Goal: Task Accomplishment & Management: Complete application form

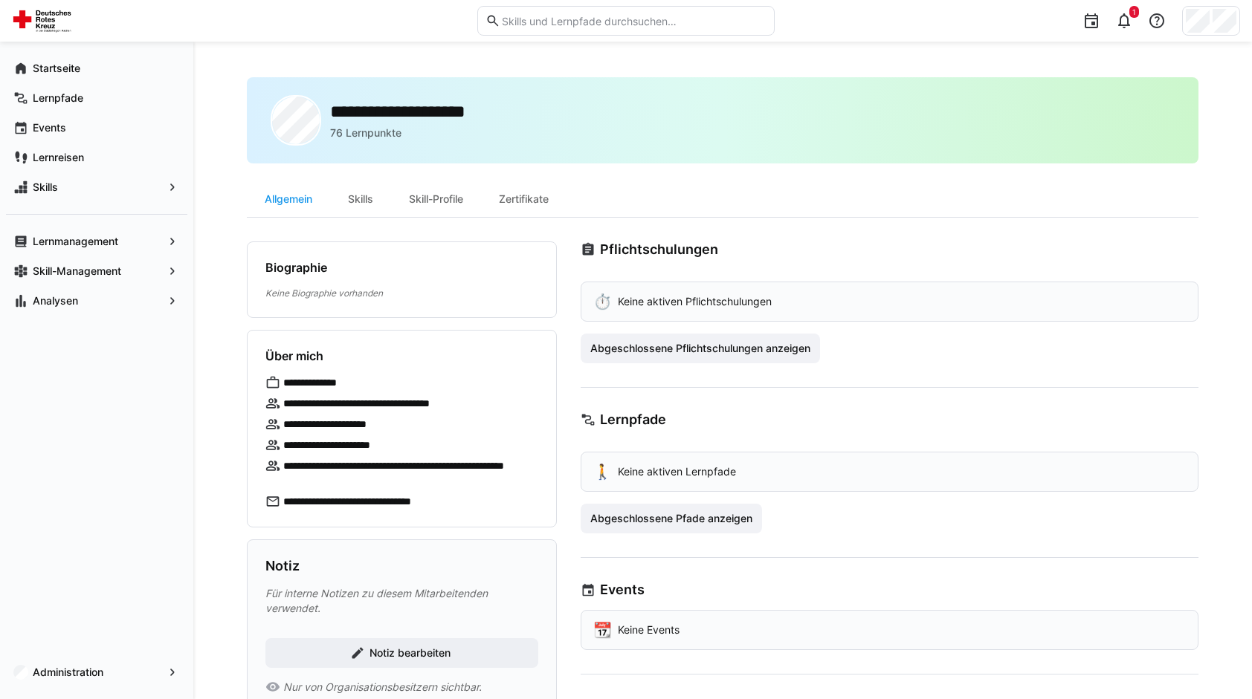
click at [117, 675] on span "Administration" at bounding box center [96, 672] width 132 height 15
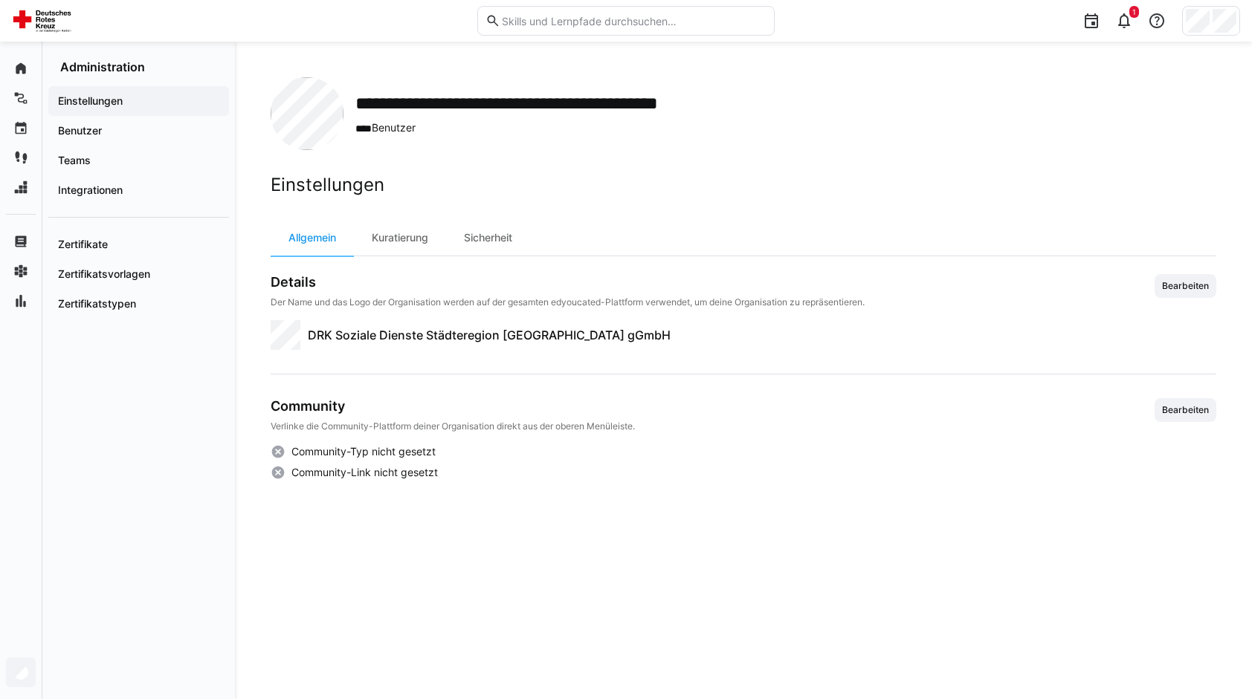
click at [117, 126] on span "Benutzer" at bounding box center [139, 130] width 166 height 15
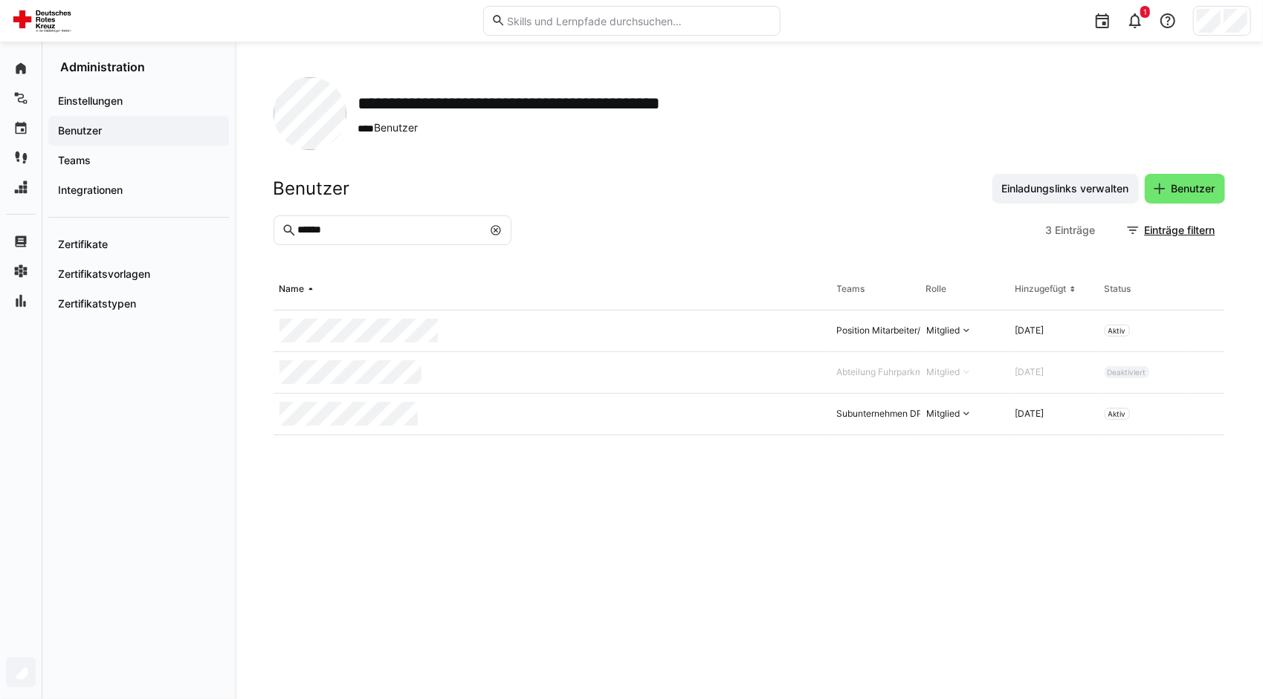
click at [1169, 184] on span "Benutzer" at bounding box center [1193, 188] width 48 height 15
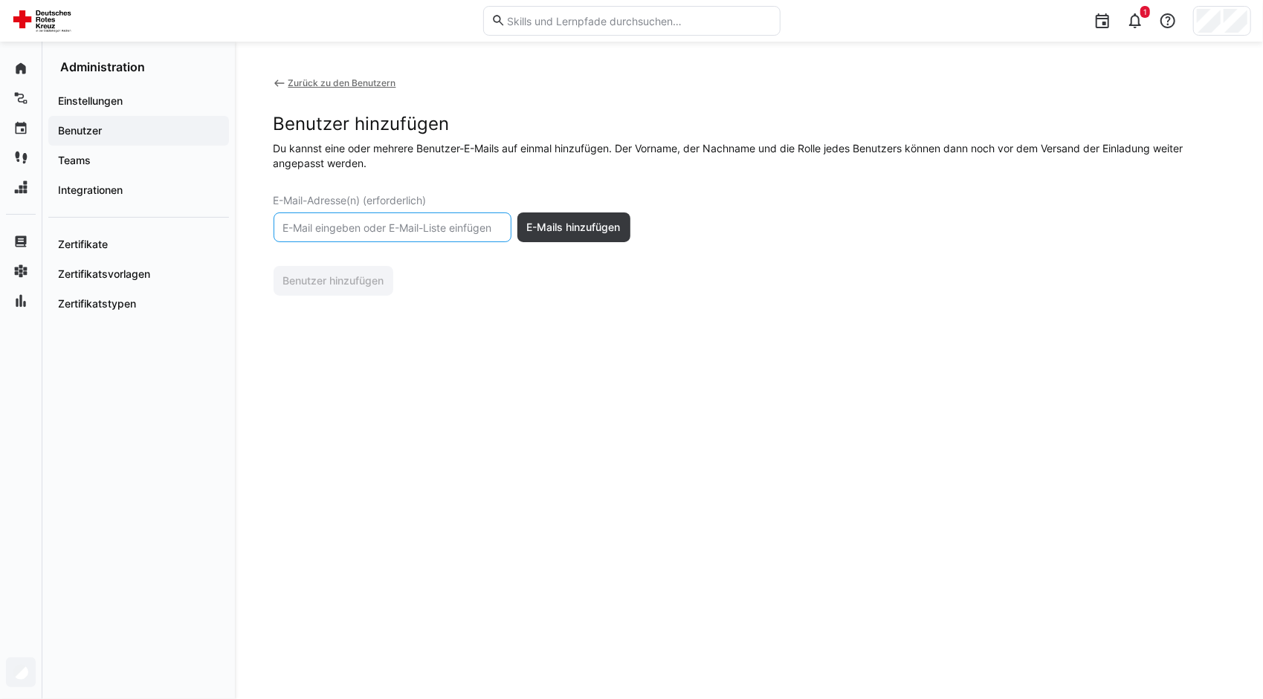
click at [385, 222] on input "text" at bounding box center [393, 227] width 222 height 13
paste input "[EMAIL_ADDRESS][DOMAIN_NAME]"
type input "[EMAIL_ADDRESS][DOMAIN_NAME]"
click at [472, 313] on div "Zurück zu den Benutzern Benutzer hinzufügen Du kannst eine oder mehrere Benutze…" at bounding box center [749, 370] width 951 height 586
click at [552, 229] on span "E-Mails hinzufügen" at bounding box center [574, 227] width 98 height 15
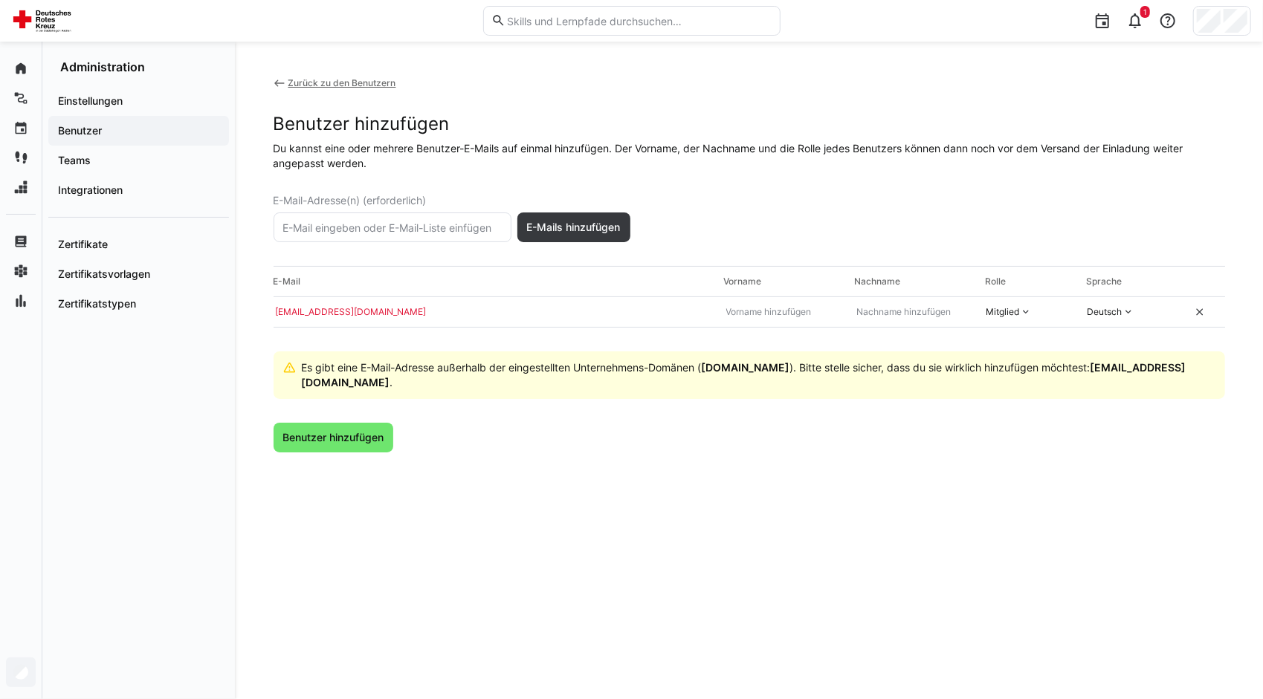
click at [746, 321] on eds-input at bounding box center [783, 312] width 131 height 25
type input "[PERSON_NAME]"
type input "Suchomel"
click at [352, 430] on span "Benutzer hinzufügen" at bounding box center [333, 437] width 106 height 15
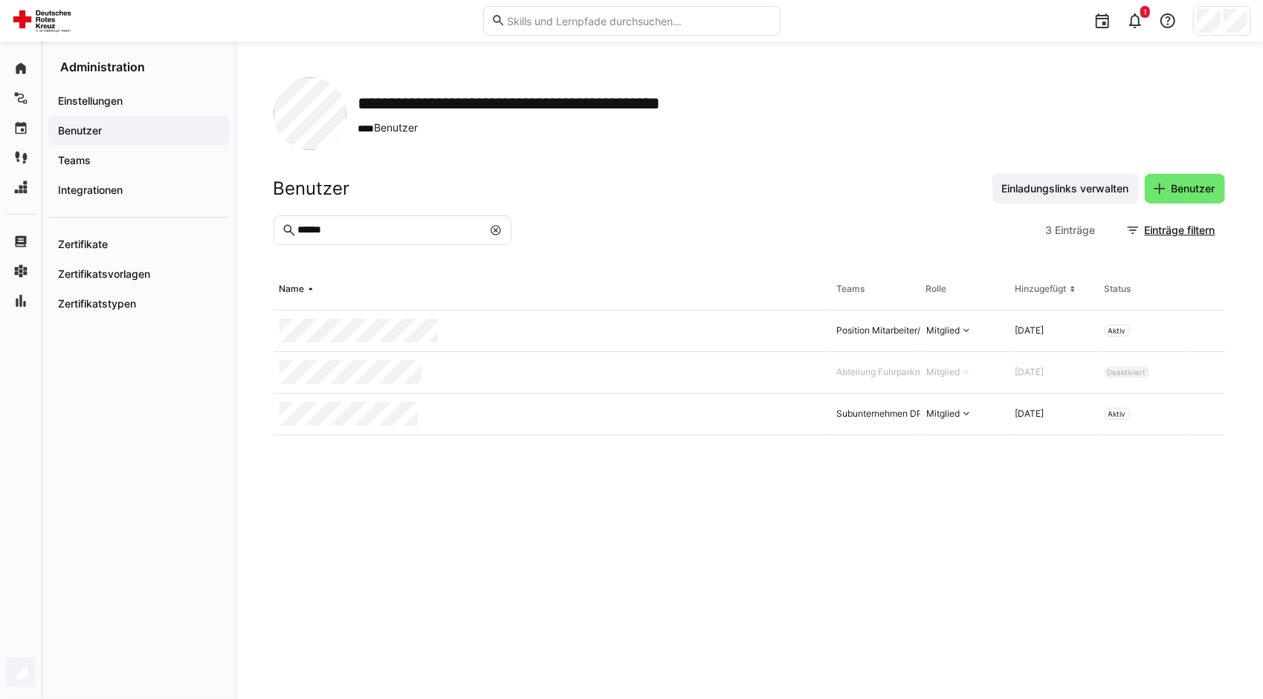
click at [863, 572] on eds-table "Name Teams Rolle Hinzugefügt Status Position Mitarbeiter/in, Kostenstelle 25600…" at bounding box center [749, 466] width 951 height 395
